Goal: Use online tool/utility: Utilize a website feature to perform a specific function

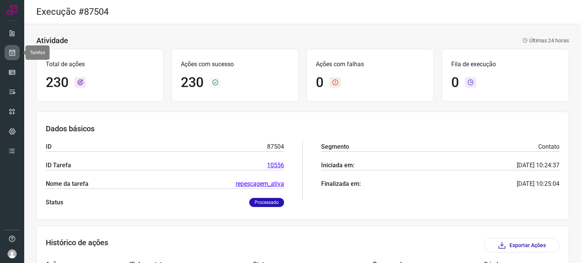
click at [12, 56] on icon at bounding box center [12, 53] width 8 height 8
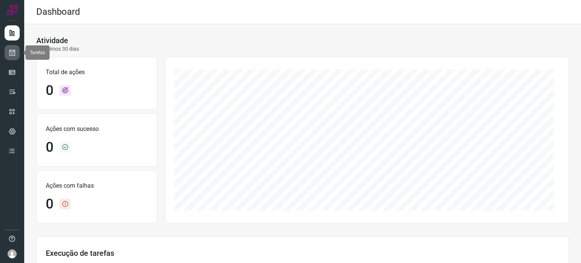
click at [12, 48] on link at bounding box center [12, 52] width 15 height 15
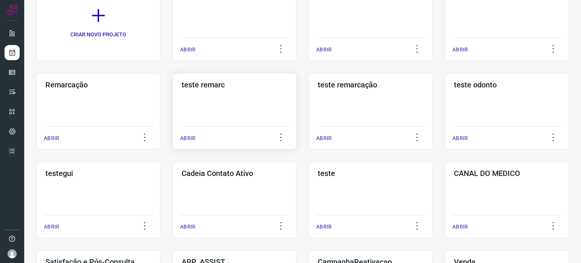
scroll to position [151, 0]
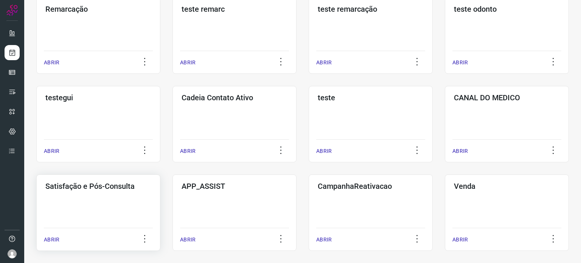
click at [93, 202] on div "Satisfação e Pós-Consulta ABRIR" at bounding box center [98, 212] width 124 height 76
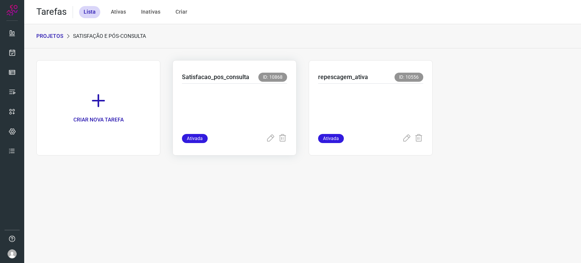
click at [253, 120] on p at bounding box center [234, 107] width 105 height 38
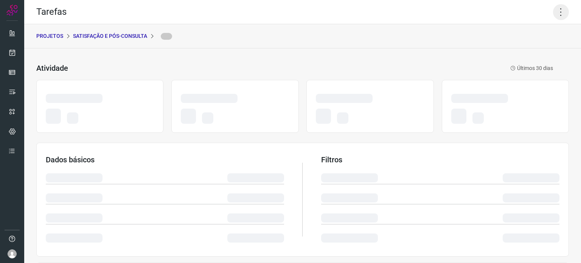
click at [555, 8] on icon at bounding box center [561, 12] width 16 height 16
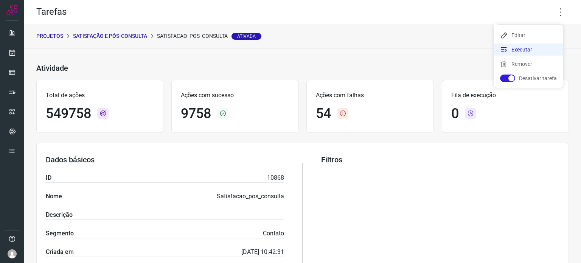
click at [518, 49] on li "Executar" at bounding box center [528, 49] width 69 height 12
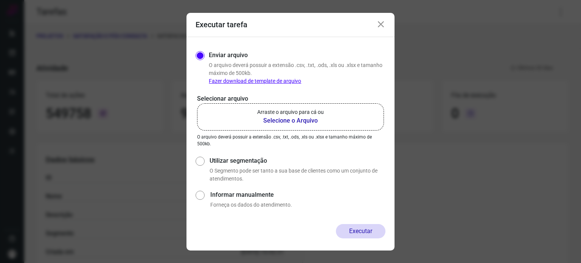
click at [318, 110] on p "Arraste o arquivo para cá ou" at bounding box center [290, 112] width 67 height 8
click at [0, 0] on input "Arraste o arquivo para cá ou Selecione o Arquivo" at bounding box center [0, 0] width 0 height 0
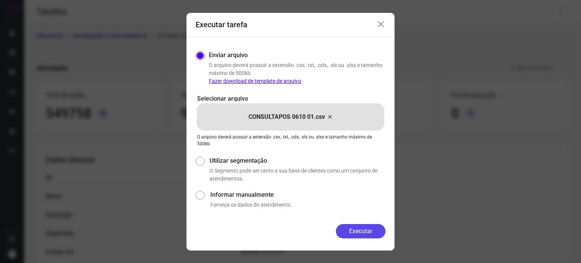
click at [358, 229] on button "Executar" at bounding box center [361, 231] width 50 height 14
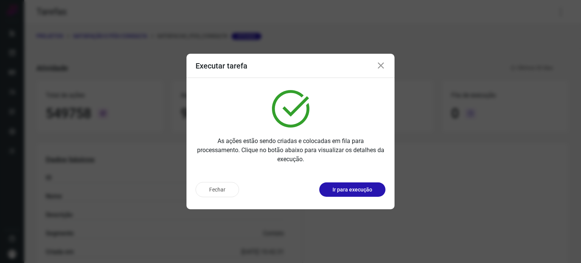
click at [363, 193] on p "Ir para execução" at bounding box center [352, 190] width 40 height 8
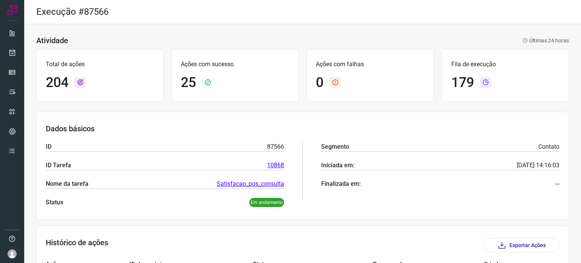
click at [508, 102] on div "Total de ações 204 Ações com sucesso 25 Ações com falhas 0 Fila de execução 179" at bounding box center [302, 75] width 532 height 61
click at [10, 50] on icon at bounding box center [12, 53] width 8 height 8
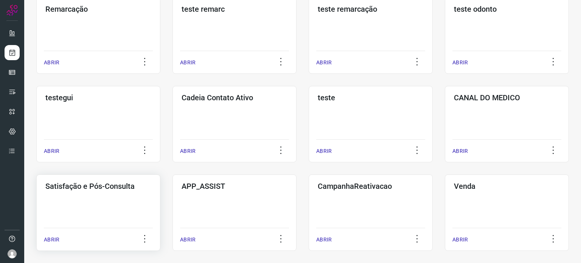
click at [106, 191] on div "Satisfação e Pós-Consulta ABRIR" at bounding box center [98, 212] width 124 height 76
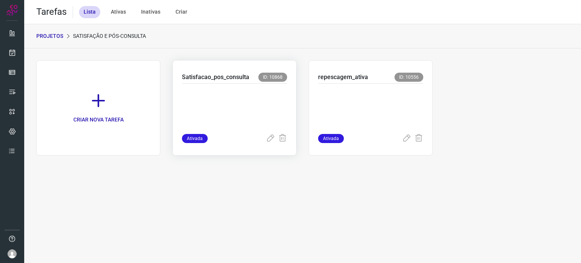
click at [257, 109] on p at bounding box center [234, 107] width 105 height 38
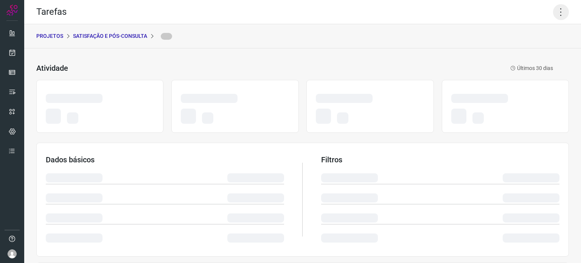
click at [553, 10] on icon at bounding box center [561, 12] width 16 height 16
click at [553, 12] on icon at bounding box center [561, 12] width 16 height 16
click at [553, 16] on icon at bounding box center [561, 12] width 16 height 16
click at [555, 18] on icon at bounding box center [561, 12] width 16 height 16
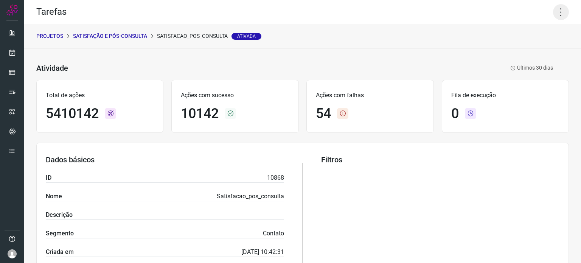
click at [553, 10] on icon at bounding box center [561, 12] width 16 height 16
click at [525, 53] on li "Executar" at bounding box center [528, 49] width 69 height 12
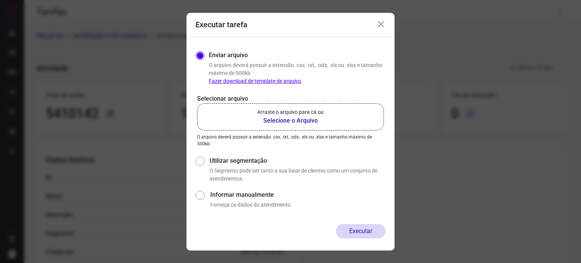
click at [262, 112] on p "Arraste o arquivo para cá ou" at bounding box center [290, 112] width 67 height 8
click at [0, 0] on input "Arraste o arquivo para cá ou Selecione o Arquivo" at bounding box center [0, 0] width 0 height 0
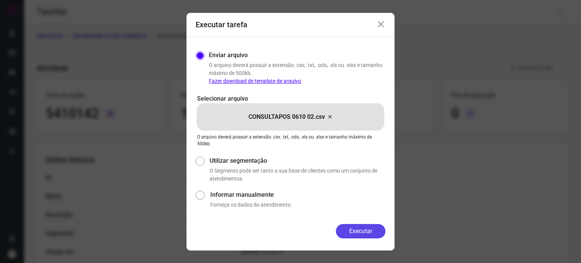
click at [361, 233] on button "Executar" at bounding box center [361, 231] width 50 height 14
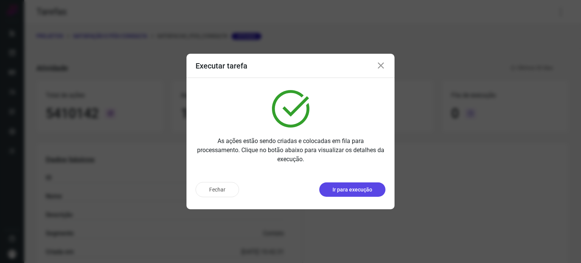
click at [344, 183] on button "Ir para execução" at bounding box center [352, 189] width 66 height 14
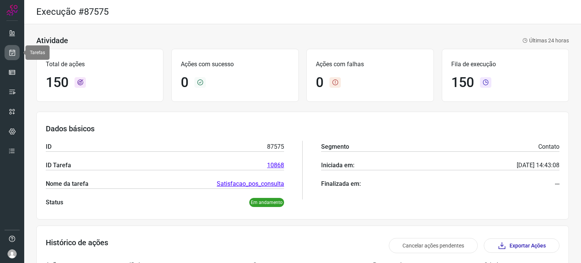
click at [12, 54] on icon at bounding box center [12, 53] width 8 height 8
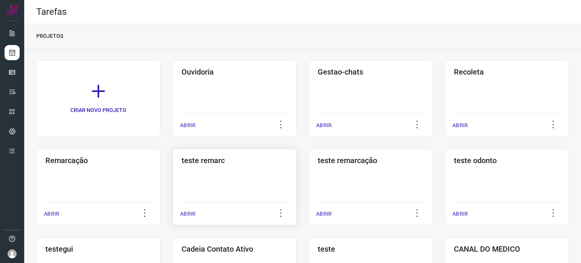
scroll to position [113, 0]
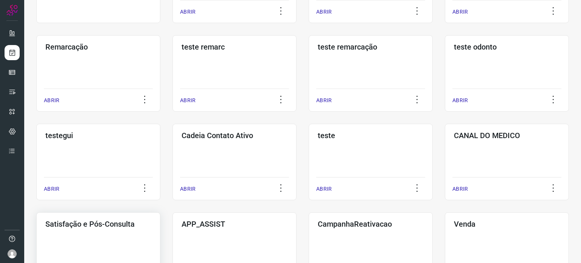
click at [119, 235] on div "Satisfação e Pós-Consulta ABRIR" at bounding box center [98, 250] width 124 height 76
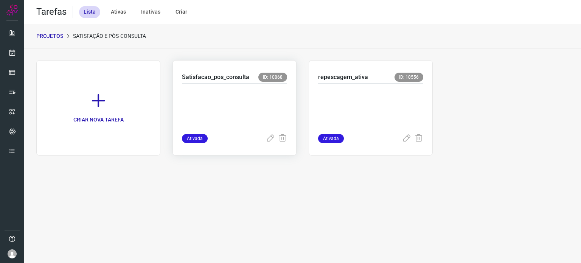
click at [244, 107] on p at bounding box center [234, 107] width 105 height 38
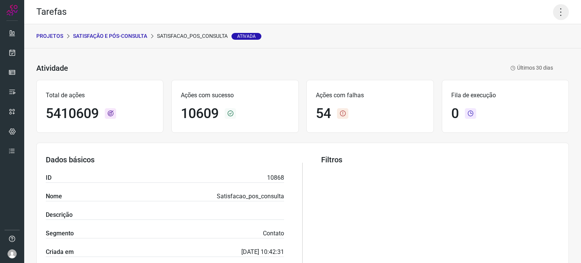
click at [555, 16] on icon at bounding box center [561, 12] width 16 height 16
click at [507, 53] on li "Executar" at bounding box center [528, 49] width 69 height 12
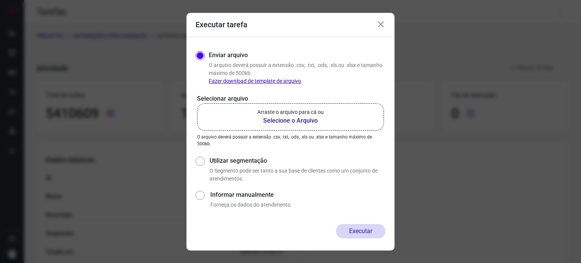
click at [290, 110] on p "Arraste o arquivo para cá ou" at bounding box center [290, 112] width 67 height 8
click at [0, 0] on input "Arraste o arquivo para cá ou Selecione o Arquivo" at bounding box center [0, 0] width 0 height 0
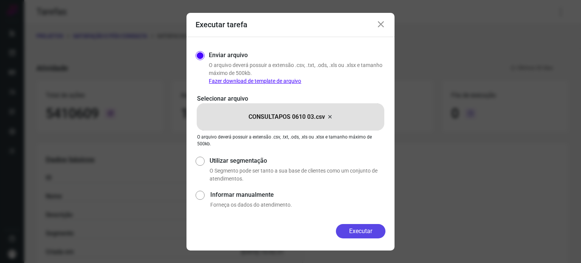
click at [371, 231] on button "Executar" at bounding box center [361, 231] width 50 height 14
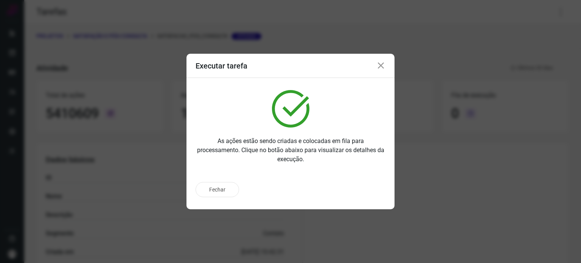
click at [362, 192] on div "Fechar" at bounding box center [290, 189] width 190 height 15
click at [365, 190] on p "Ir para execução" at bounding box center [352, 190] width 40 height 8
